Goal: Task Accomplishment & Management: Complete application form

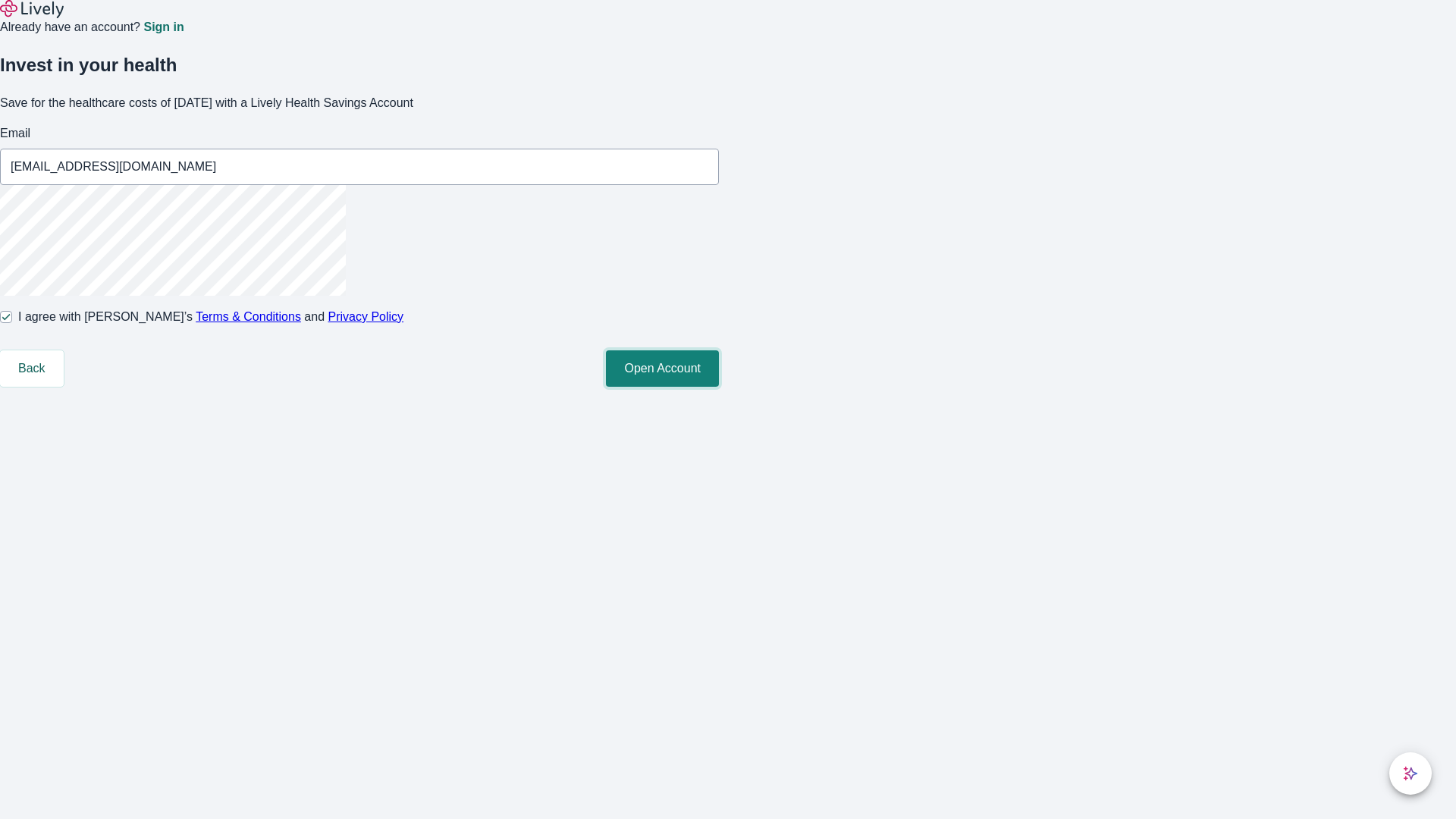
click at [719, 386] on button "Open Account" at bounding box center [663, 368] width 113 height 36
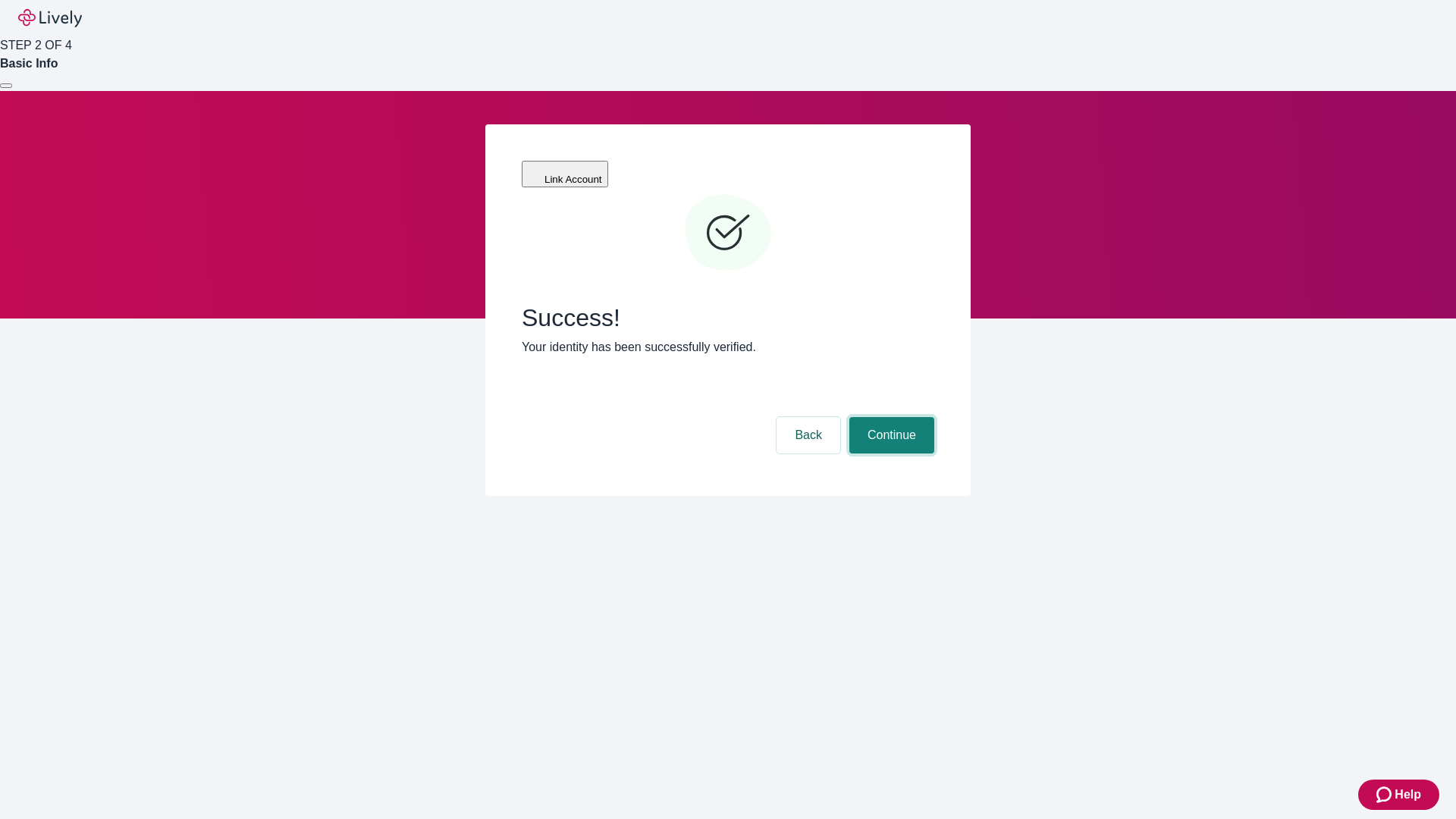
click at [890, 417] on button "Continue" at bounding box center [892, 435] width 85 height 36
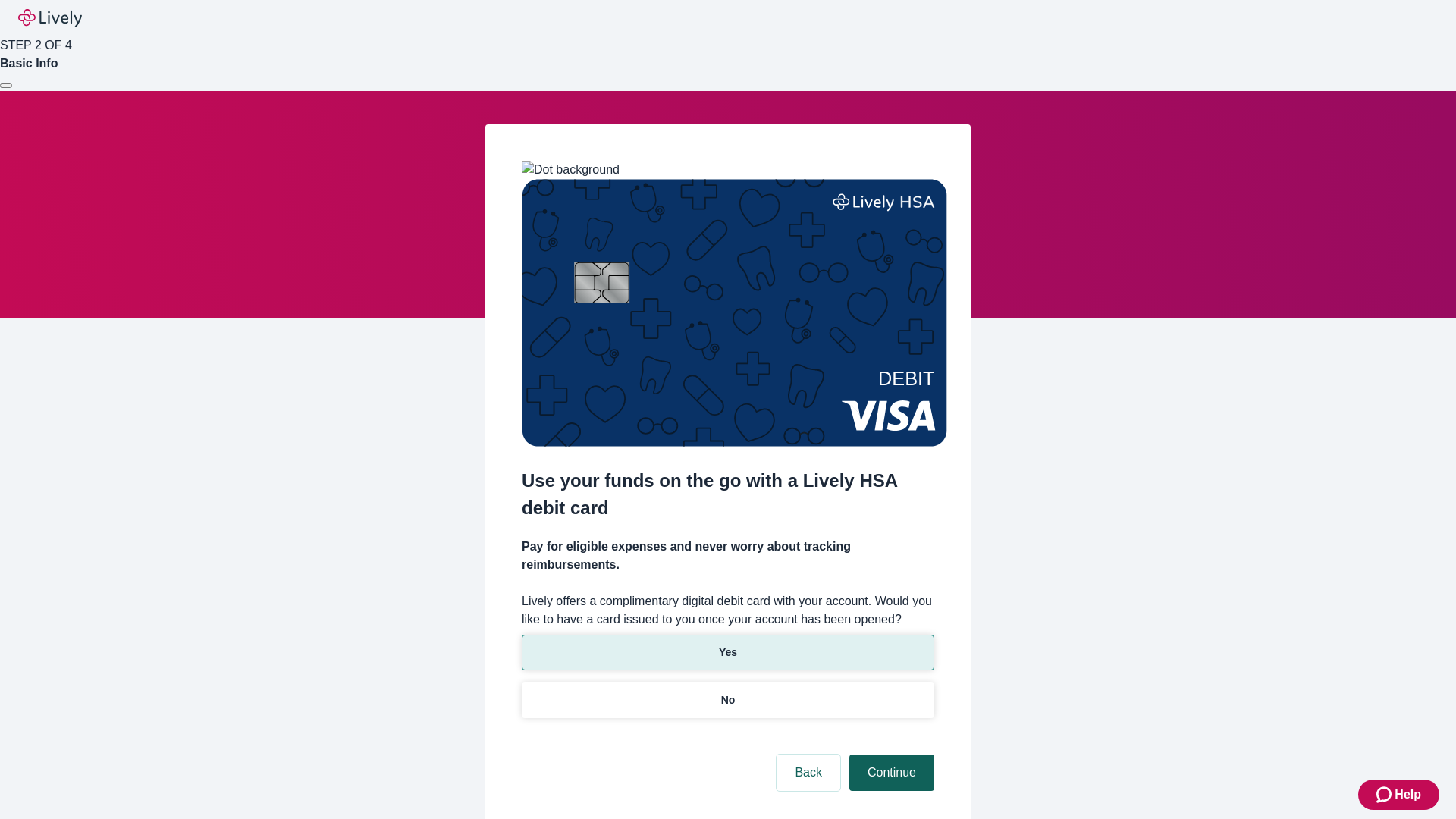
click at [727, 692] on p "No" at bounding box center [728, 700] width 15 height 16
click at [890, 755] on button "Continue" at bounding box center [892, 773] width 85 height 36
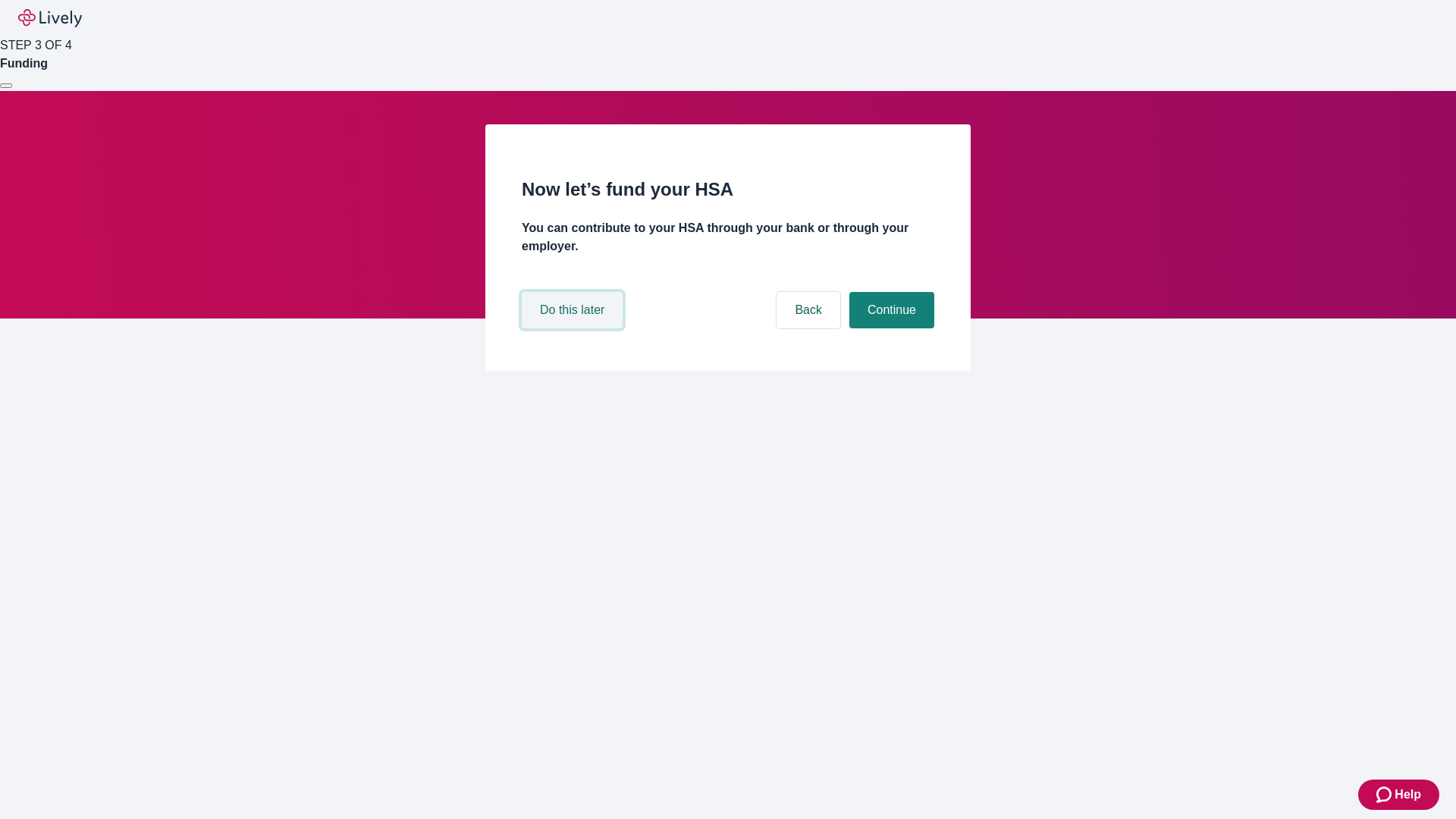
click at [574, 328] on button "Do this later" at bounding box center [572, 310] width 101 height 36
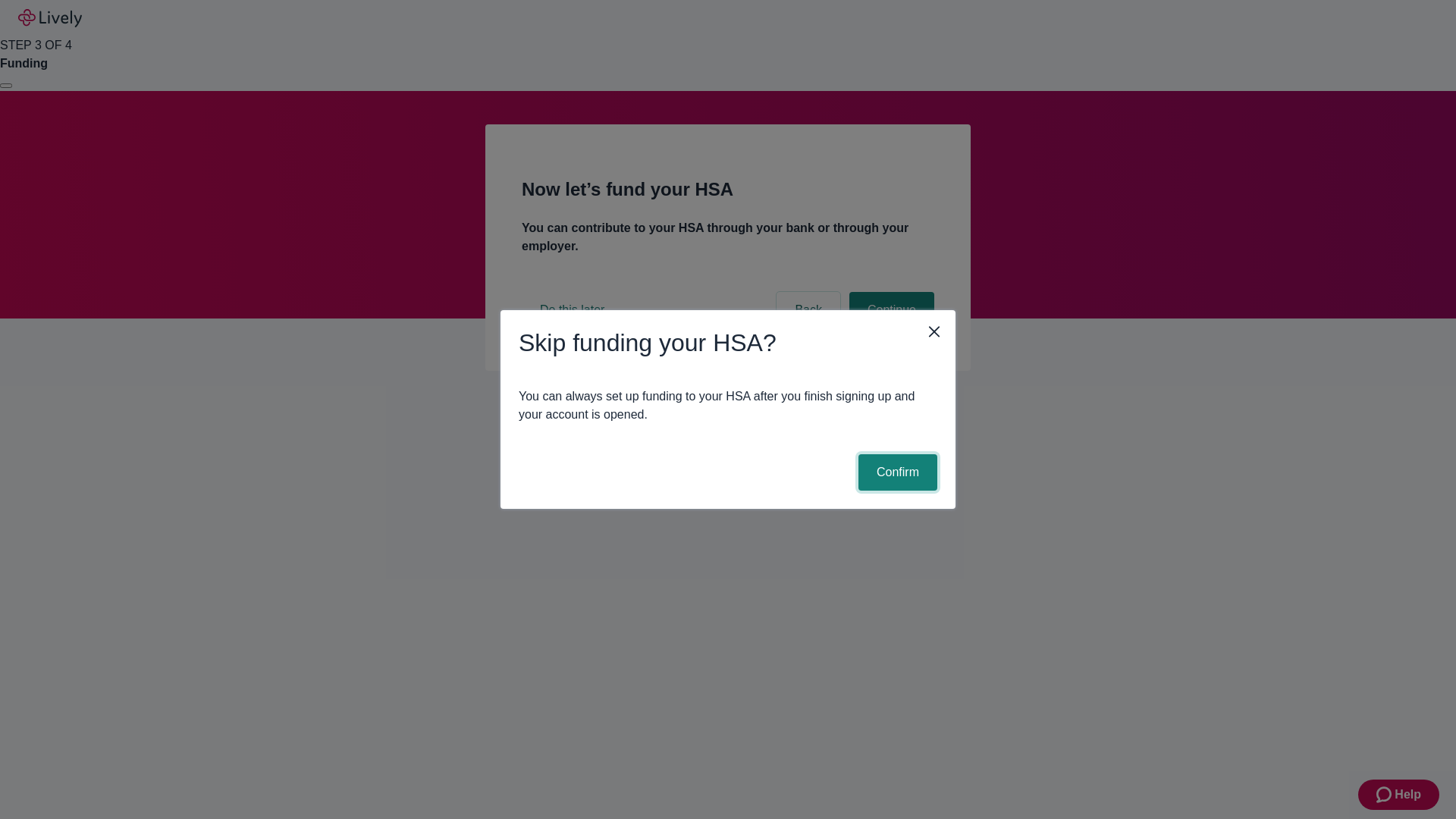
click at [896, 472] on button "Confirm" at bounding box center [897, 472] width 79 height 36
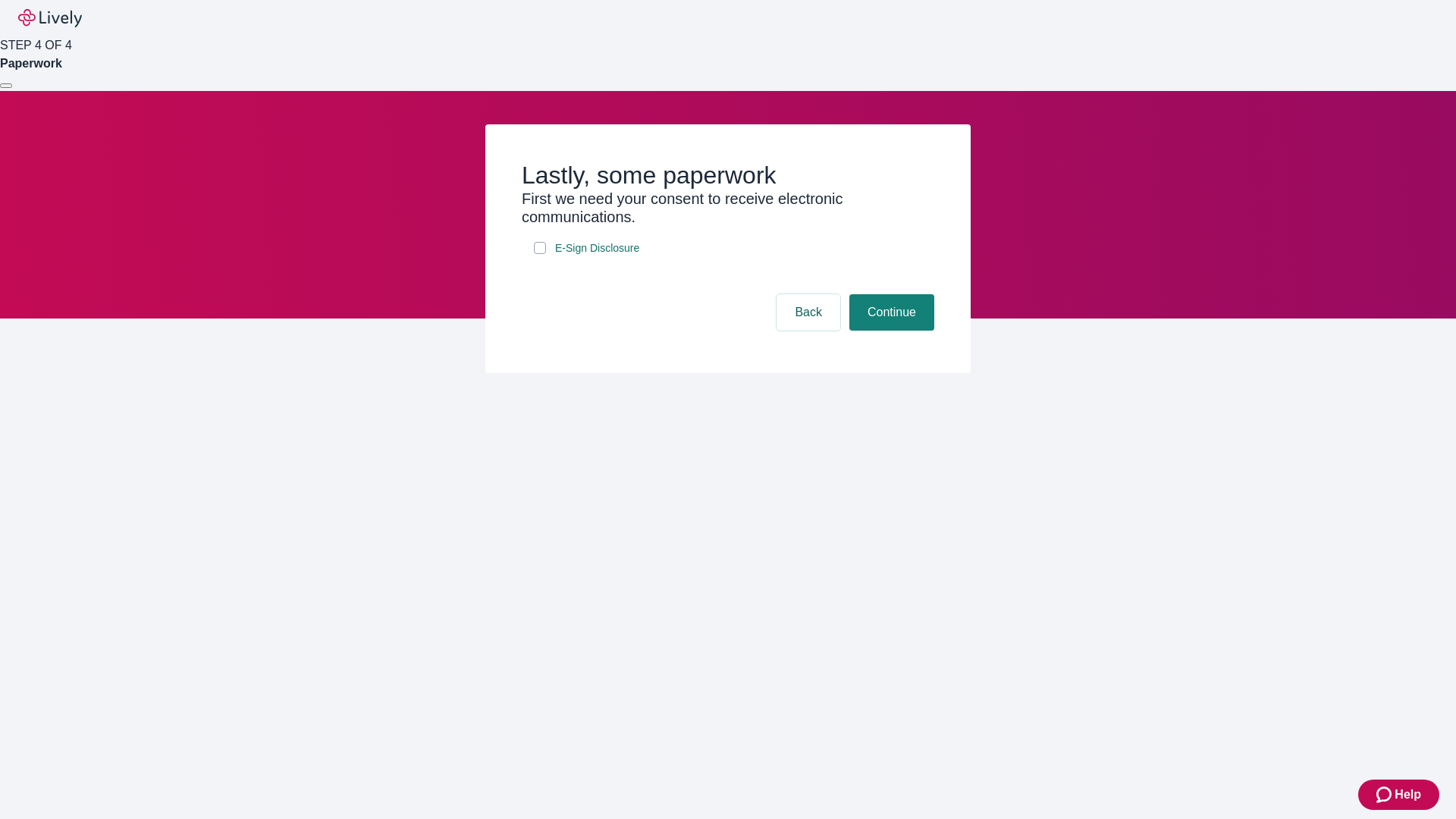
click at [540, 254] on input "E-Sign Disclosure" at bounding box center [540, 248] width 12 height 12
checkbox input "true"
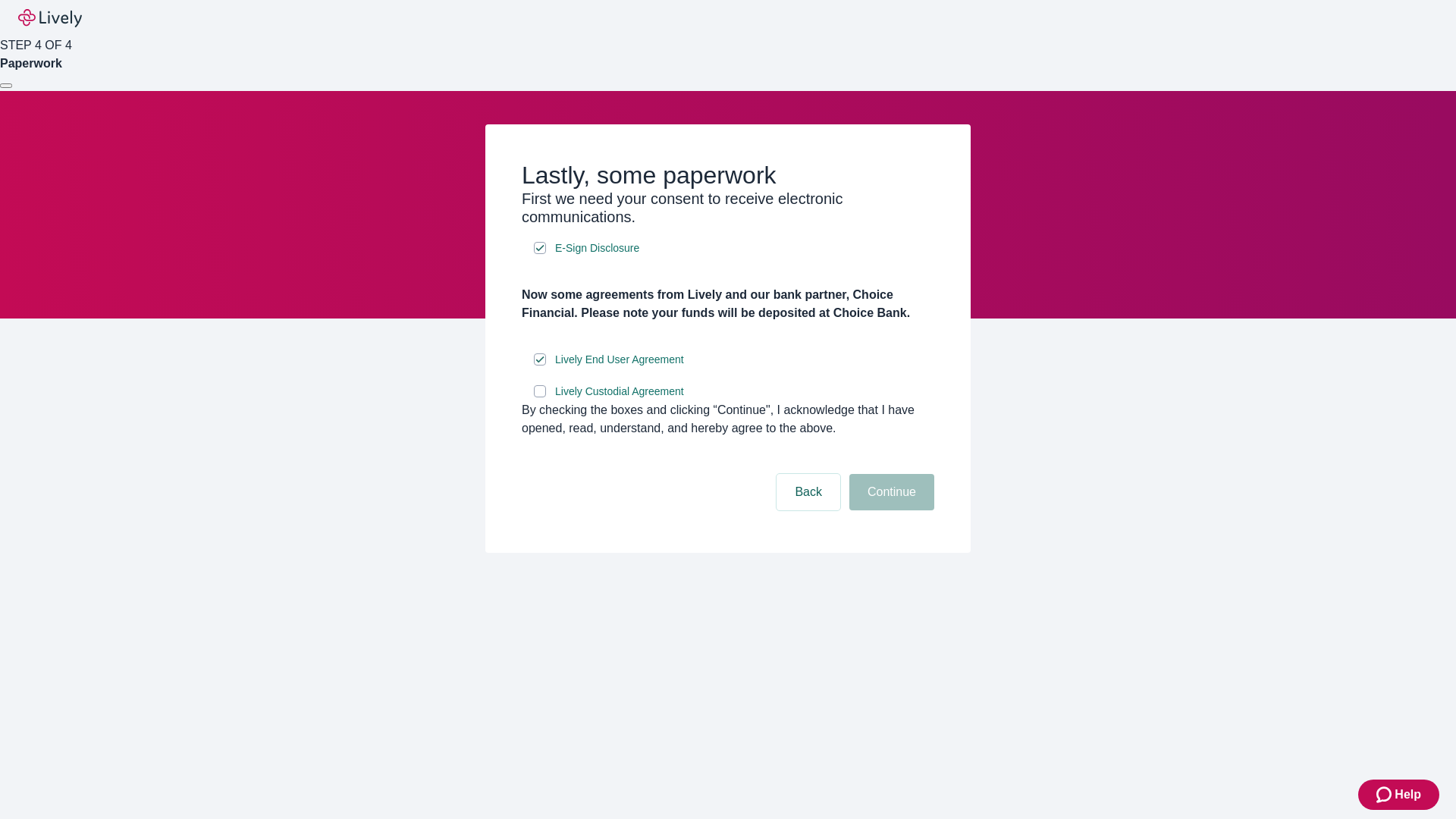
click at [540, 397] on input "Lively Custodial Agreement" at bounding box center [540, 392] width 12 height 12
checkbox input "true"
click at [890, 511] on button "Continue" at bounding box center [892, 492] width 85 height 36
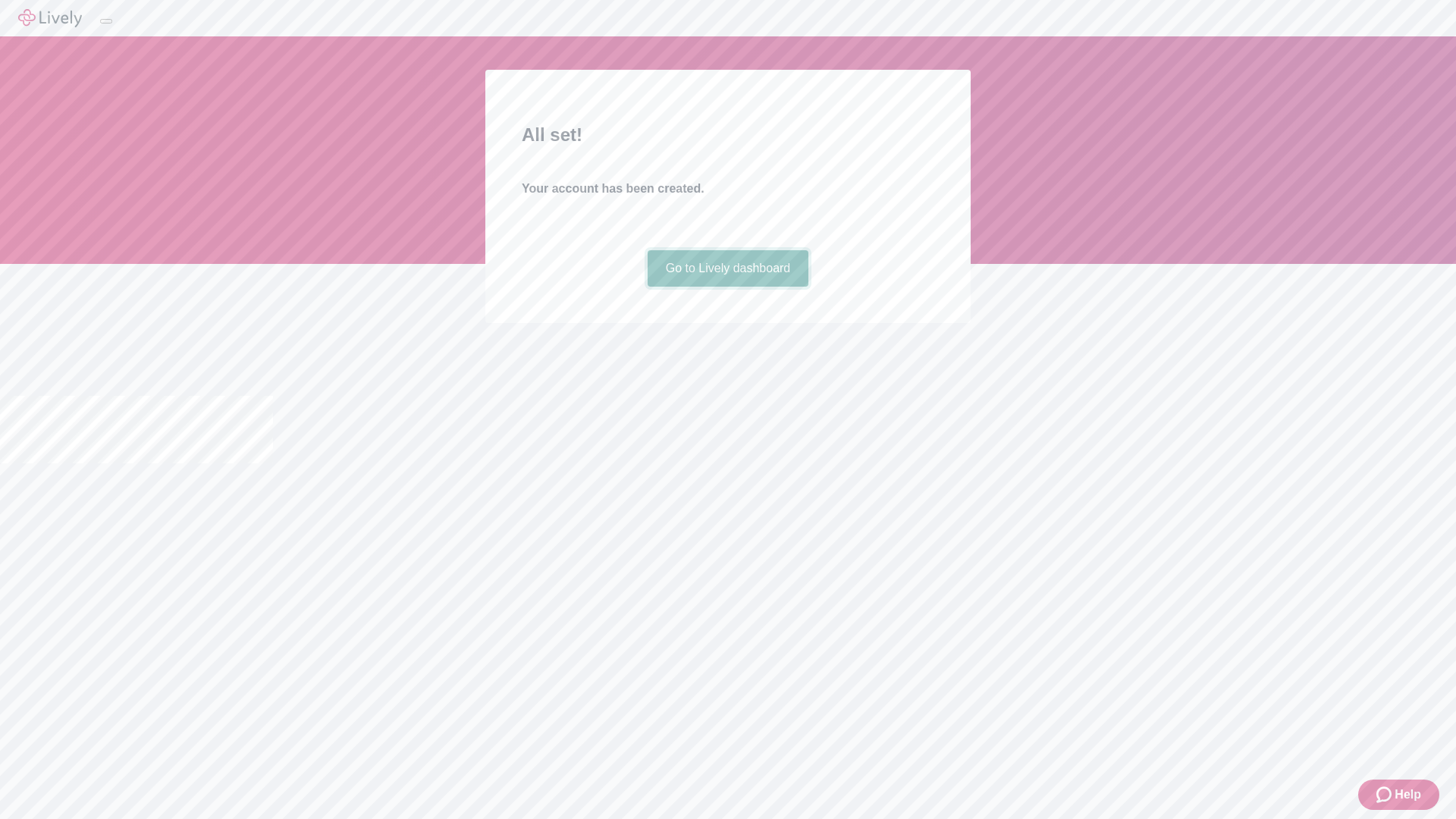
click at [727, 287] on link "Go to Lively dashboard" at bounding box center [729, 268] width 162 height 36
